Goal: Transaction & Acquisition: Download file/media

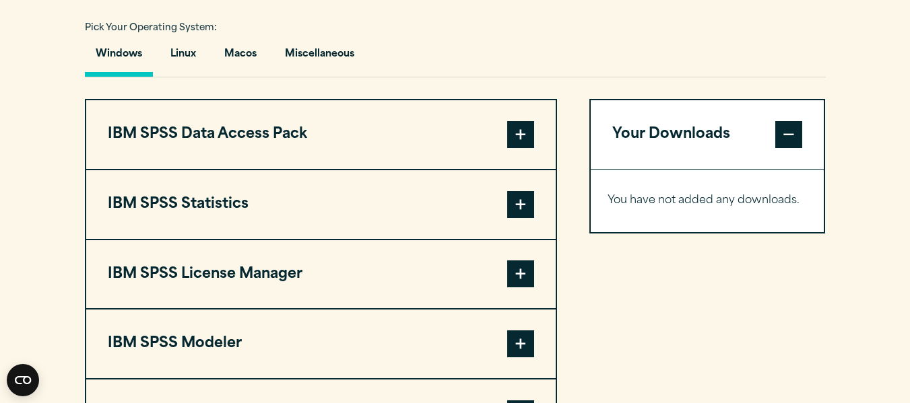
scroll to position [1010, 0]
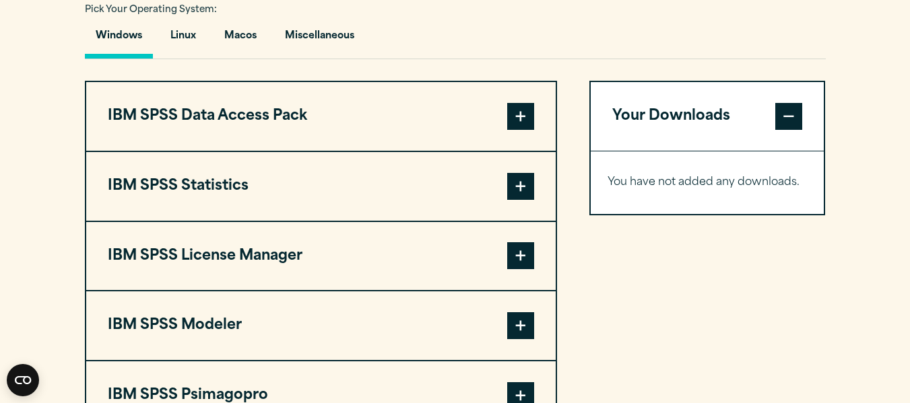
click at [223, 185] on button "IBM SPSS Statistics" at bounding box center [320, 186] width 469 height 69
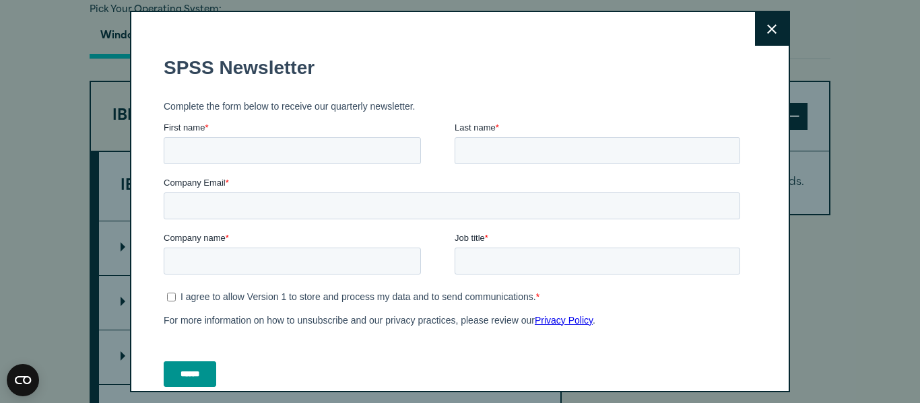
click at [767, 25] on icon at bounding box center [771, 28] width 9 height 9
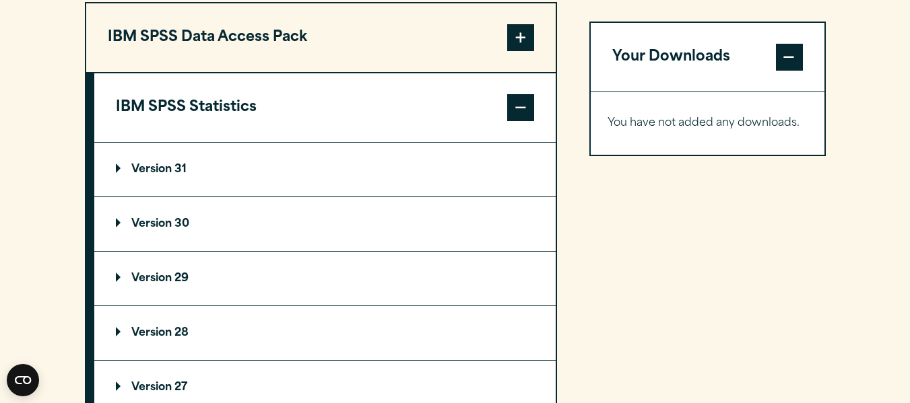
scroll to position [1212, 0]
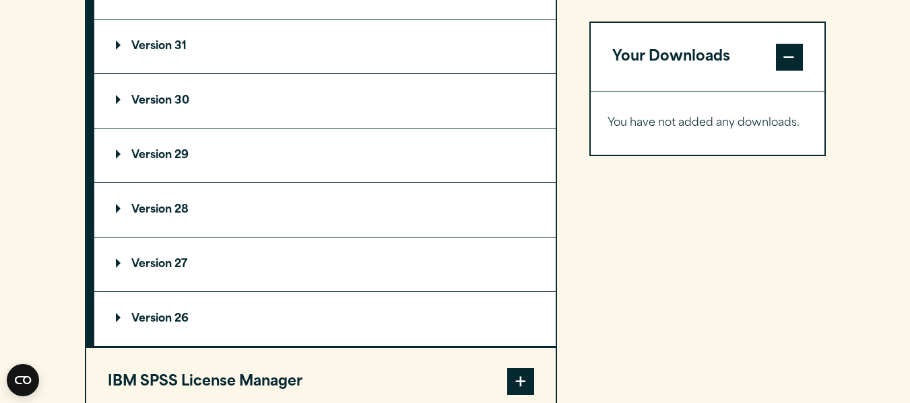
click at [167, 149] on summary "Version 29" at bounding box center [324, 156] width 461 height 54
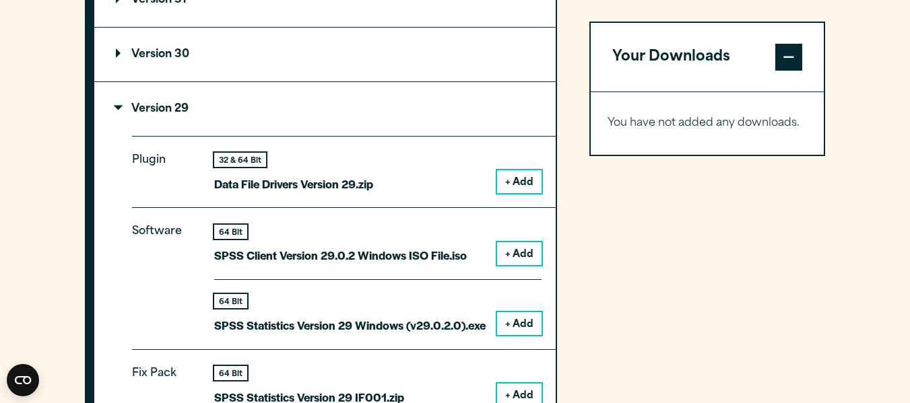
scroll to position [1280, 0]
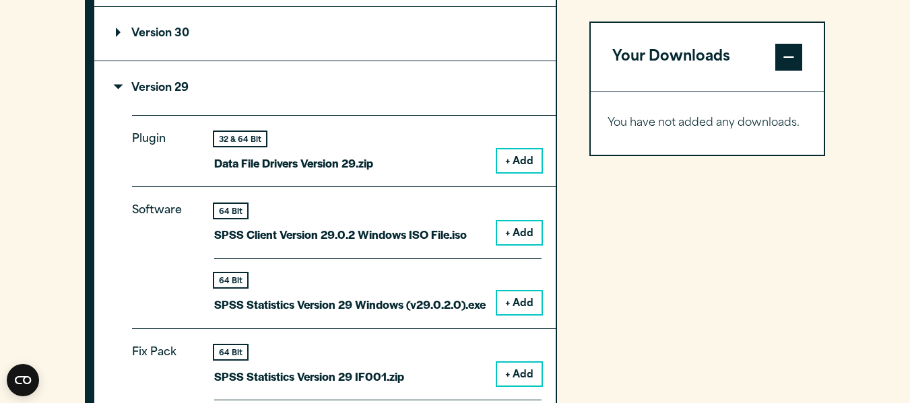
click at [527, 305] on button "+ Add" at bounding box center [519, 303] width 44 height 23
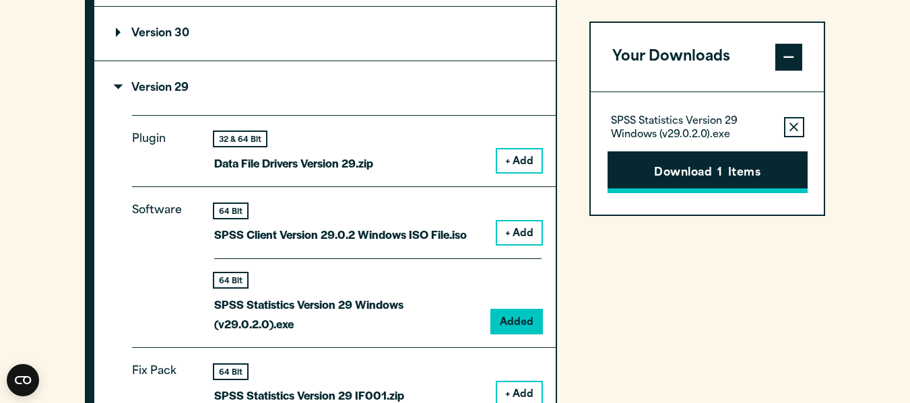
click at [690, 166] on button "Download 1 Items" at bounding box center [708, 173] width 200 height 42
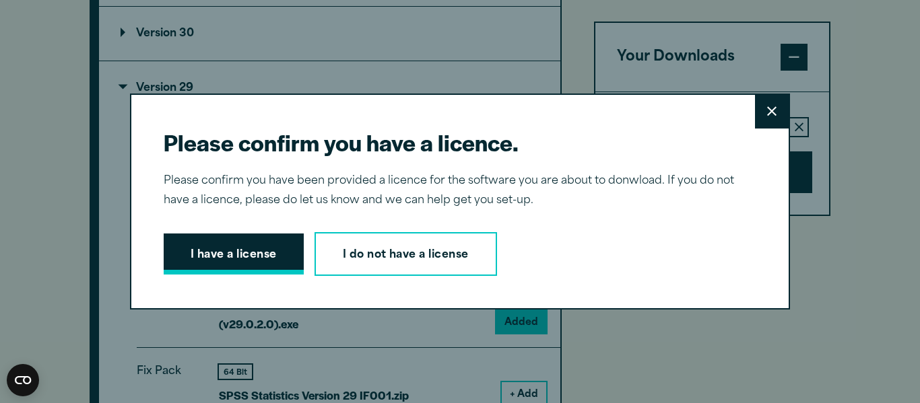
click at [253, 257] on button "I have a license" at bounding box center [234, 255] width 140 height 42
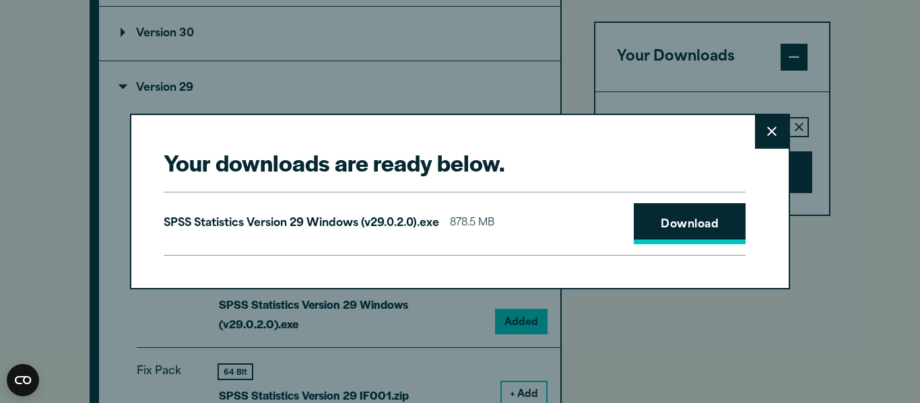
click at [663, 211] on link "Download" at bounding box center [690, 224] width 112 height 42
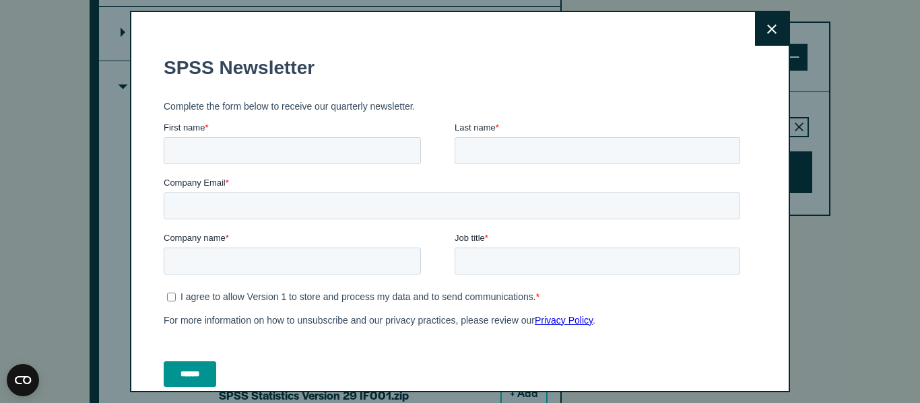
click at [762, 22] on button "Close" at bounding box center [772, 29] width 34 height 34
